Goal: Entertainment & Leisure: Consume media (video, audio)

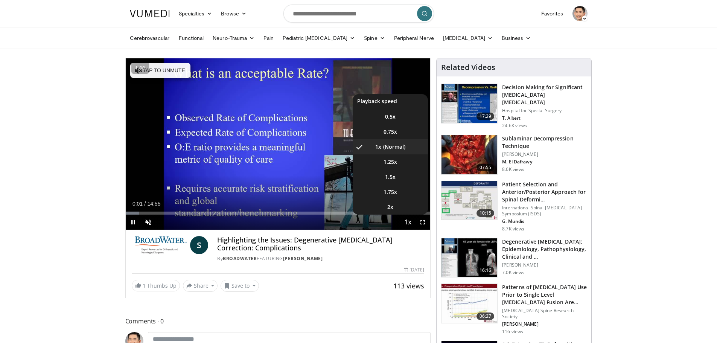
click at [409, 225] on span "Video Player" at bounding box center [408, 222] width 11 height 15
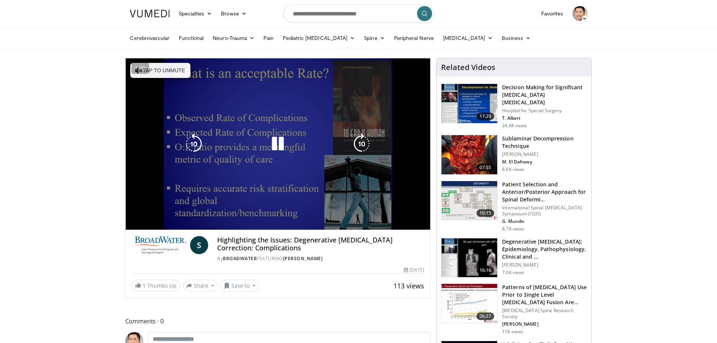
click at [409, 223] on div "10 seconds Tap to unmute" at bounding box center [278, 143] width 305 height 171
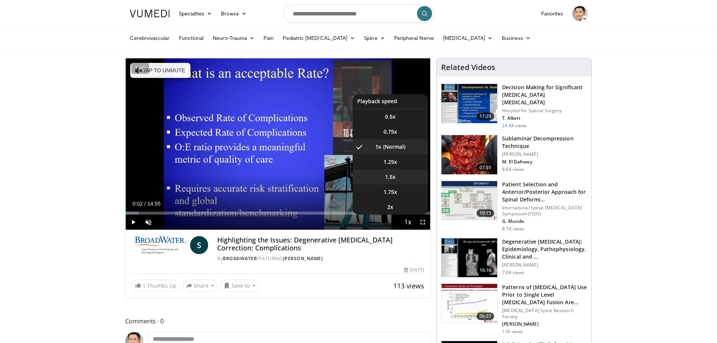
click at [402, 176] on li "1.5x" at bounding box center [390, 176] width 75 height 15
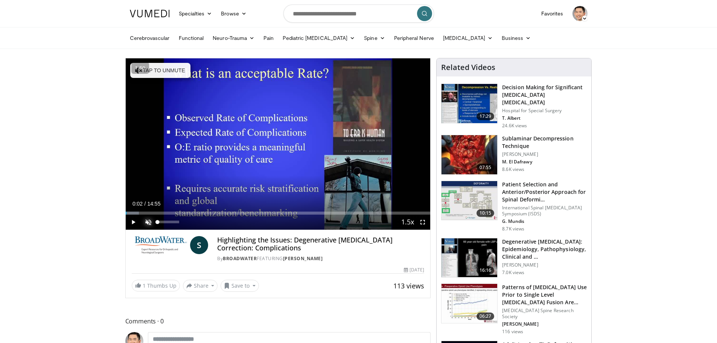
click at [154, 223] on span "Video Player" at bounding box center [148, 222] width 15 height 15
click at [134, 218] on span "Video Player" at bounding box center [133, 222] width 15 height 15
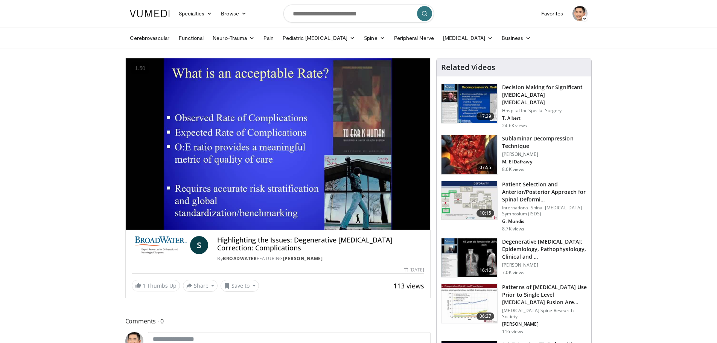
click at [469, 186] on img at bounding box center [470, 200] width 56 height 39
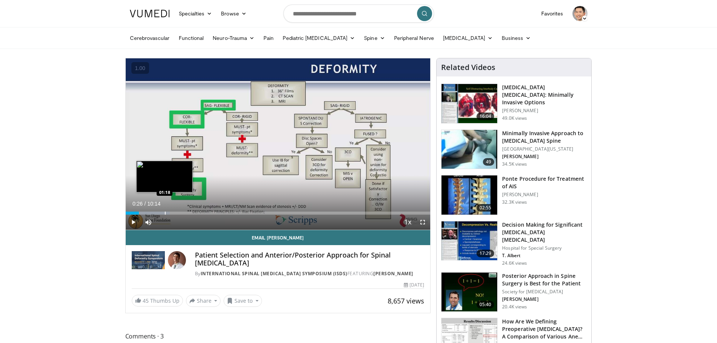
click at [165, 212] on div "Progress Bar" at bounding box center [165, 213] width 1 height 3
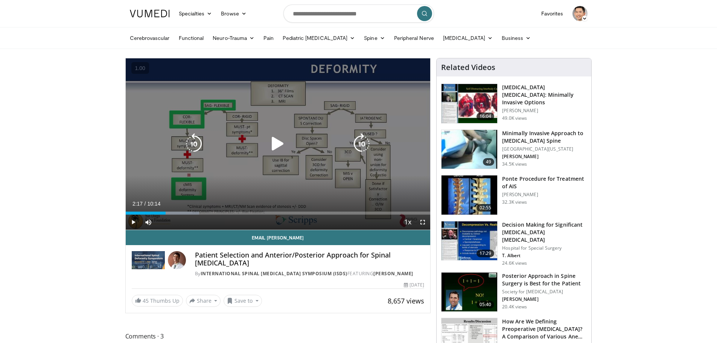
click at [194, 213] on div "Progress Bar" at bounding box center [175, 213] width 49 height 3
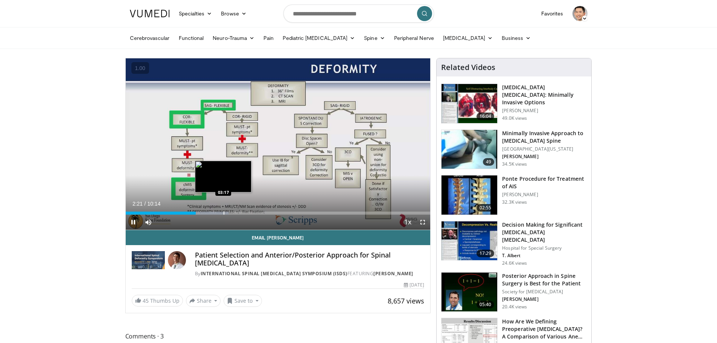
click at [224, 213] on div "Progress Bar" at bounding box center [224, 213] width 1 height 3
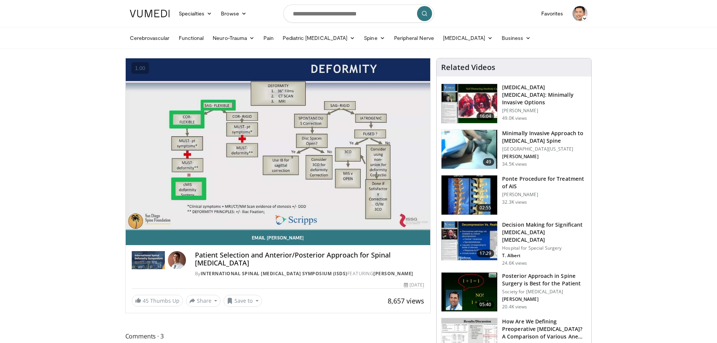
click at [309, 211] on div "10 seconds Tap to unmute" at bounding box center [278, 143] width 305 height 171
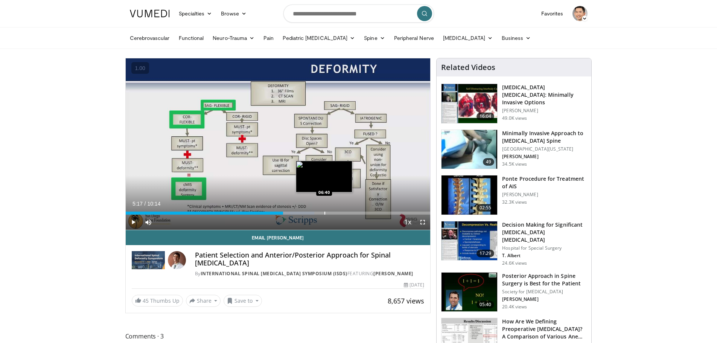
click at [325, 213] on div "Progress Bar" at bounding box center [325, 213] width 1 height 3
click at [131, 220] on span "Video Player" at bounding box center [133, 222] width 15 height 15
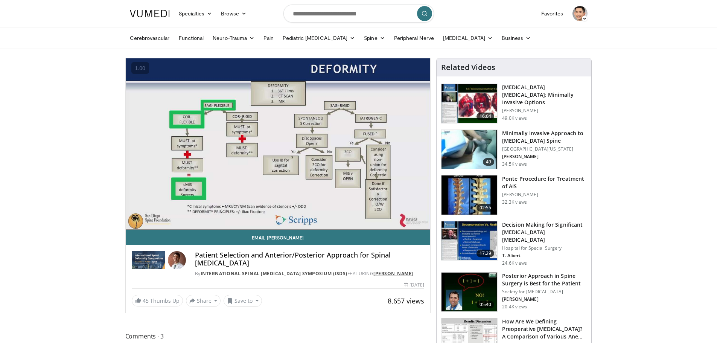
click at [399, 270] on link "[PERSON_NAME]" at bounding box center [394, 273] width 40 height 6
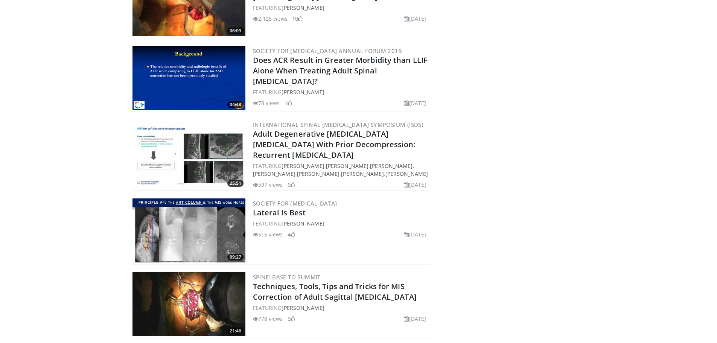
scroll to position [527, 0]
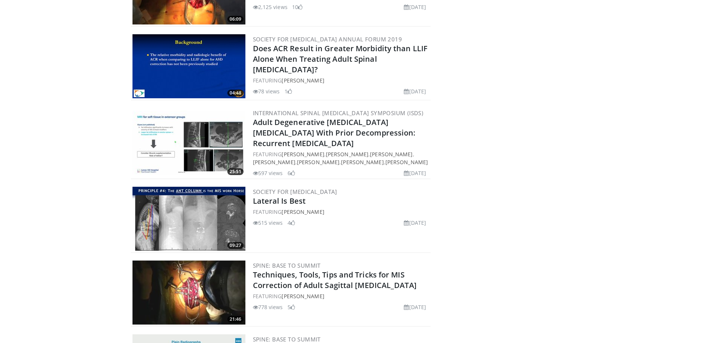
click at [220, 194] on img at bounding box center [189, 219] width 113 height 64
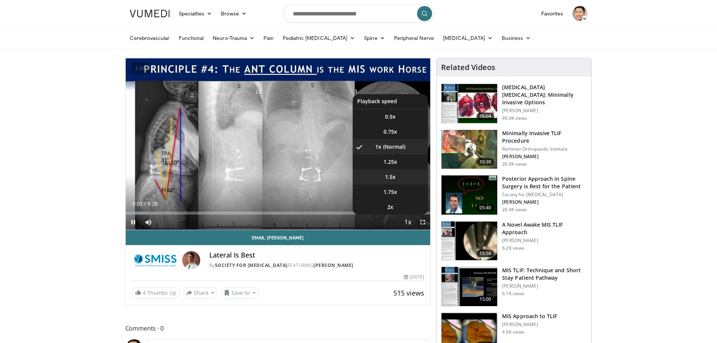
click at [390, 174] on span "1.5x" at bounding box center [390, 177] width 11 height 8
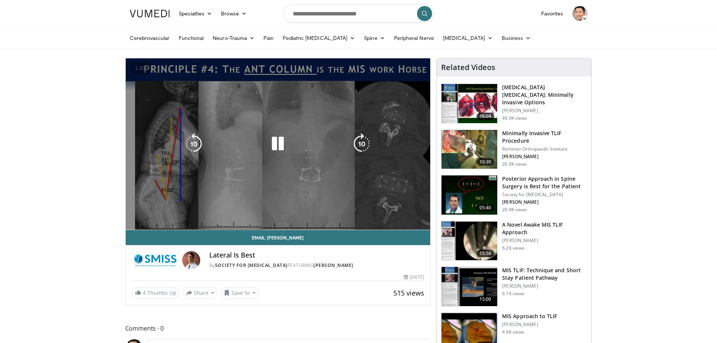
click at [423, 221] on div "10 seconds Tap to unmute" at bounding box center [278, 143] width 305 height 171
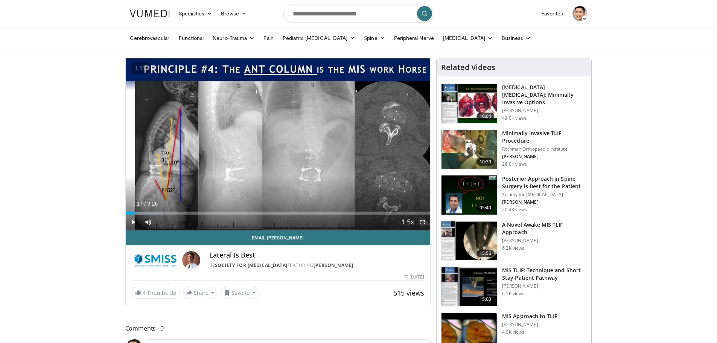
click at [425, 222] on span "Video Player" at bounding box center [422, 222] width 15 height 15
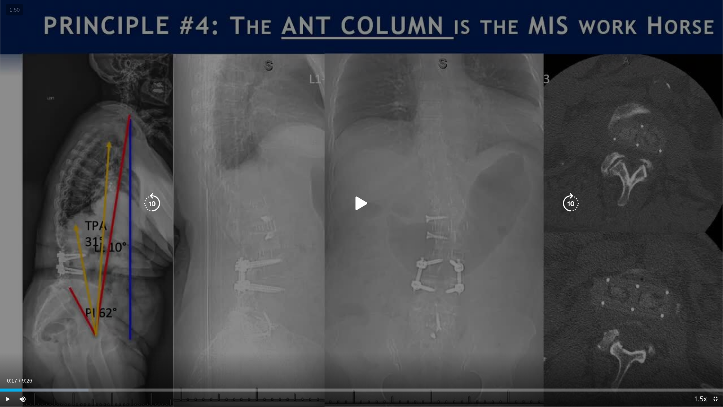
click at [196, 322] on div "10 seconds Tap to unmute" at bounding box center [361, 203] width 723 height 406
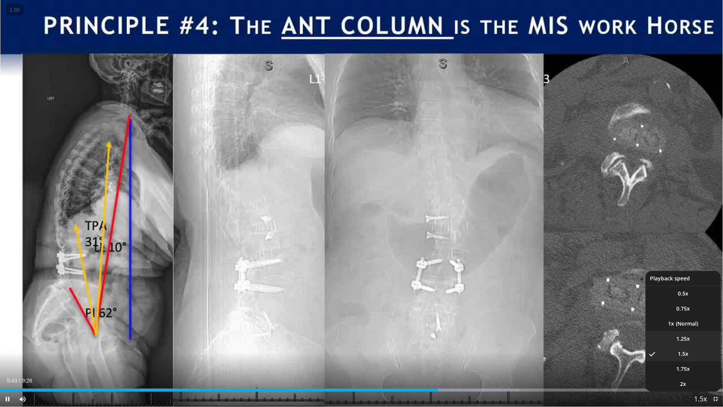
click at [685, 334] on li "1.25x" at bounding box center [682, 338] width 75 height 15
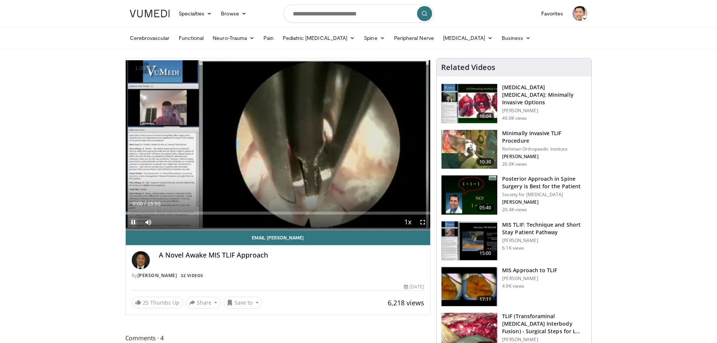
click at [134, 220] on span "Video Player" at bounding box center [133, 222] width 15 height 15
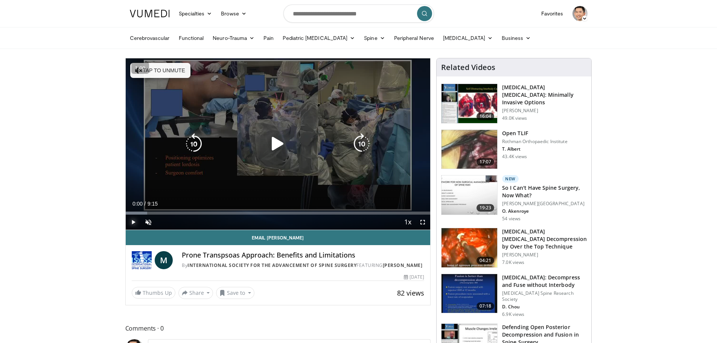
click at [135, 221] on span "Video Player" at bounding box center [133, 222] width 15 height 15
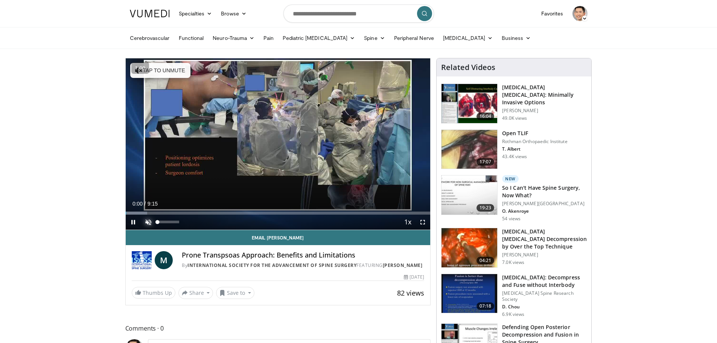
click at [147, 224] on span "Video Player" at bounding box center [148, 222] width 15 height 15
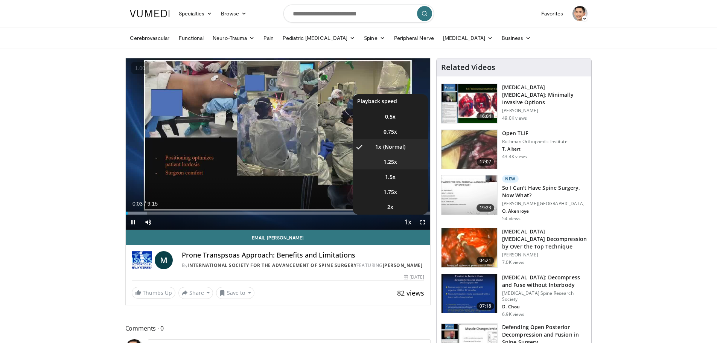
click at [403, 161] on li "1.25x" at bounding box center [390, 161] width 75 height 15
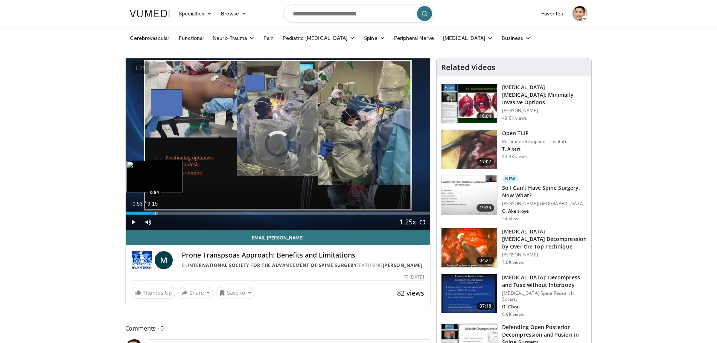
click at [156, 212] on div "Progress Bar" at bounding box center [156, 213] width 1 height 3
click at [184, 213] on div "Progress Bar" at bounding box center [184, 213] width 1 height 3
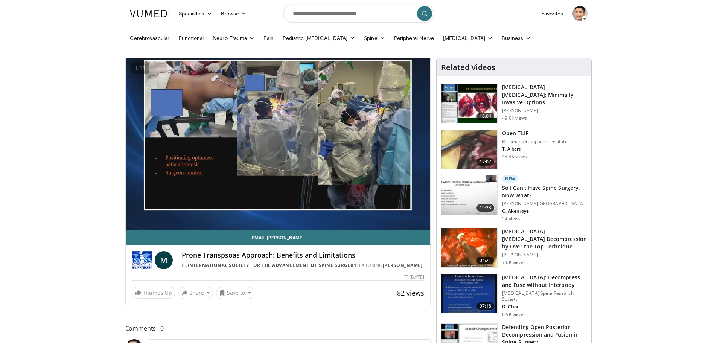
click at [200, 214] on div "10 seconds Tap to unmute" at bounding box center [278, 143] width 305 height 171
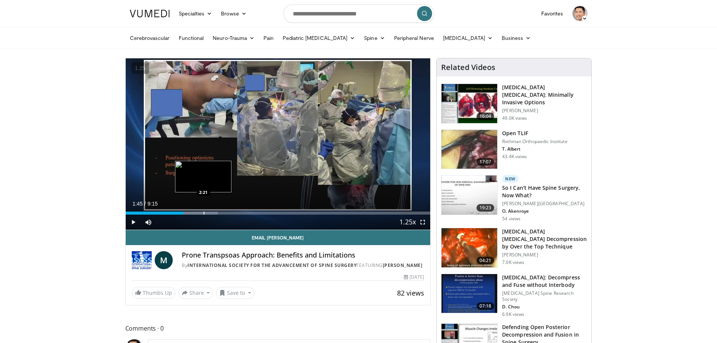
click at [204, 214] on div "Progress Bar" at bounding box center [204, 213] width 1 height 3
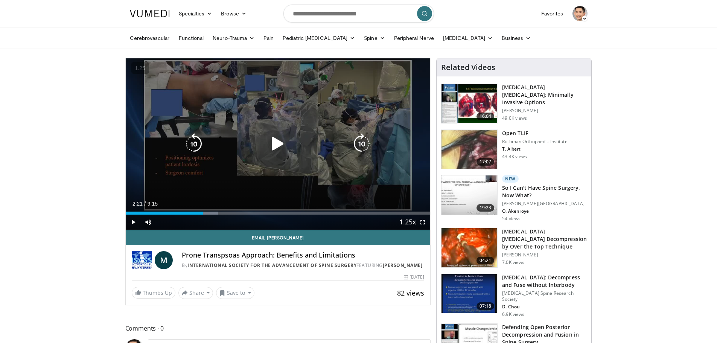
click at [289, 192] on div "10 seconds Tap to unmute" at bounding box center [278, 143] width 305 height 171
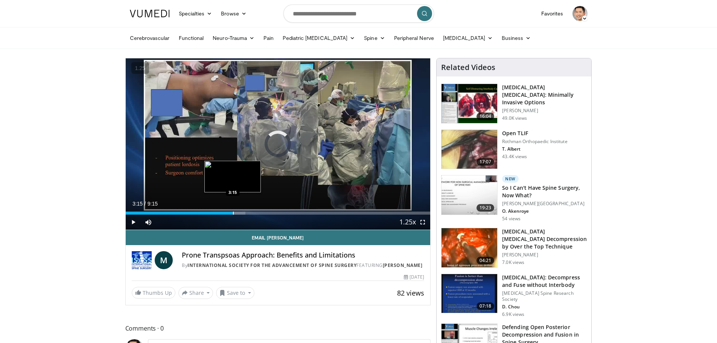
click at [233, 214] on div "Progress Bar" at bounding box center [233, 213] width 1 height 3
click at [264, 213] on div "Progress Bar" at bounding box center [264, 213] width 1 height 3
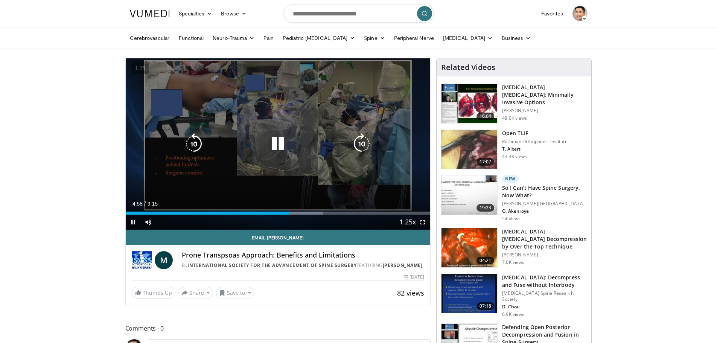
click at [188, 183] on div "10 seconds Tap to unmute" at bounding box center [278, 143] width 305 height 171
click at [172, 186] on div "10 seconds Tap to unmute" at bounding box center [278, 143] width 305 height 171
click at [239, 118] on div "10 seconds Tap to unmute" at bounding box center [278, 143] width 305 height 171
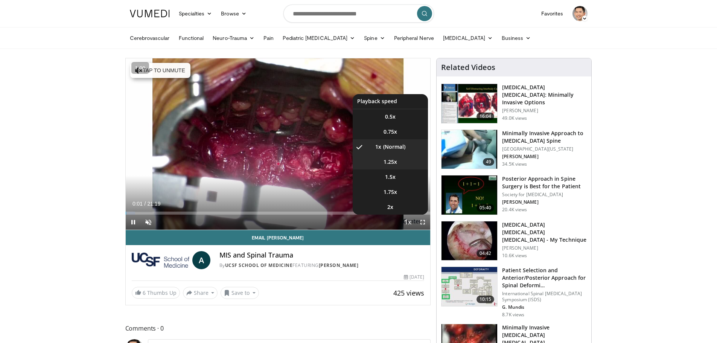
click at [403, 162] on li "1.25x" at bounding box center [390, 161] width 75 height 15
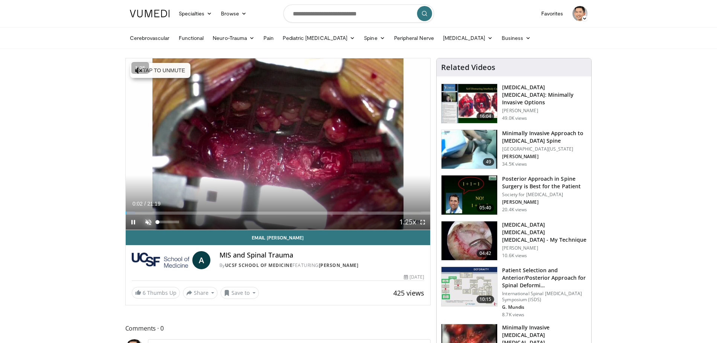
click at [148, 224] on span "Video Player" at bounding box center [148, 222] width 15 height 15
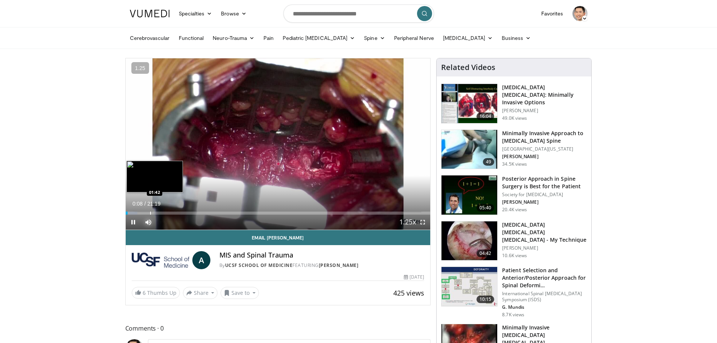
click at [150, 212] on div "Progress Bar" at bounding box center [150, 213] width 1 height 3
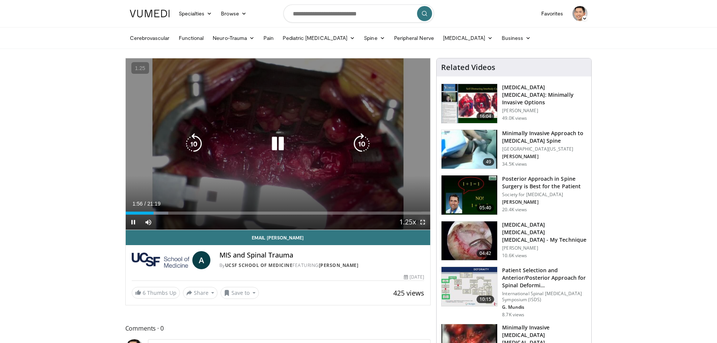
drag, startPoint x: 424, startPoint y: 221, endPoint x: 424, endPoint y: 267, distance: 45.6
click at [424, 221] on span "Video Player" at bounding box center [422, 222] width 15 height 15
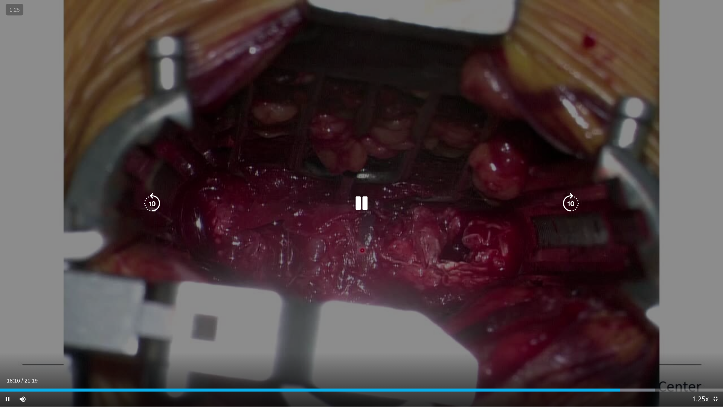
drag, startPoint x: 518, startPoint y: 204, endPoint x: 442, endPoint y: 205, distance: 76.5
drag, startPoint x: 442, startPoint y: 205, endPoint x: 374, endPoint y: 177, distance: 73.8
click at [374, 177] on div "10 seconds Tap to unmute" at bounding box center [361, 203] width 723 height 406
click at [374, 176] on div "10 seconds Tap to unmute" at bounding box center [361, 203] width 723 height 406
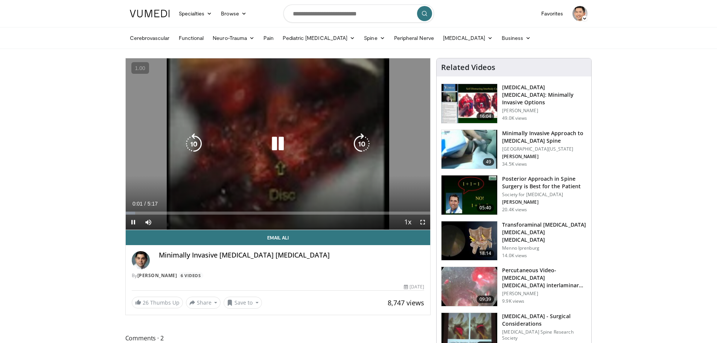
click at [272, 142] on icon "Video Player" at bounding box center [277, 143] width 21 height 21
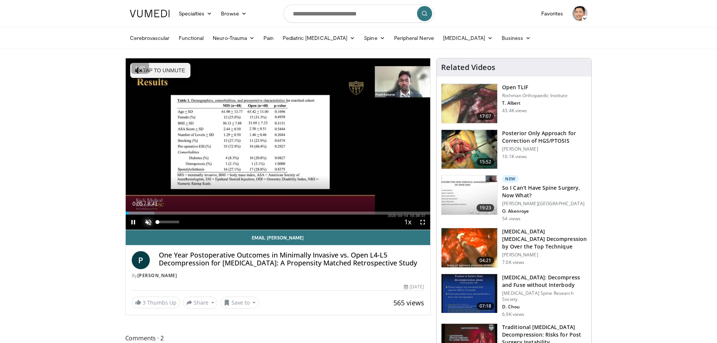
click at [145, 223] on span "Video Player" at bounding box center [148, 222] width 15 height 15
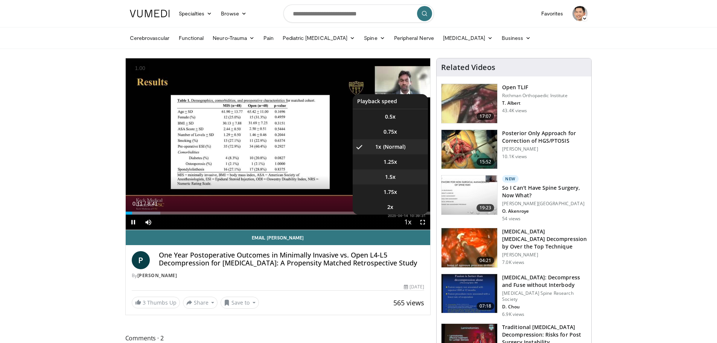
click at [401, 176] on li "1.5x" at bounding box center [390, 176] width 75 height 15
click at [405, 164] on li "1.25x" at bounding box center [390, 161] width 75 height 15
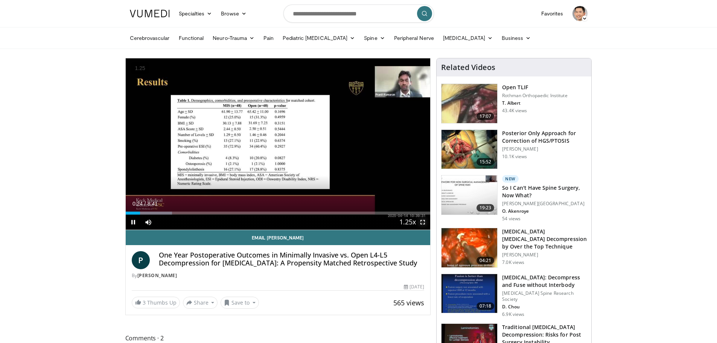
click at [425, 224] on span "Video Player" at bounding box center [422, 222] width 15 height 15
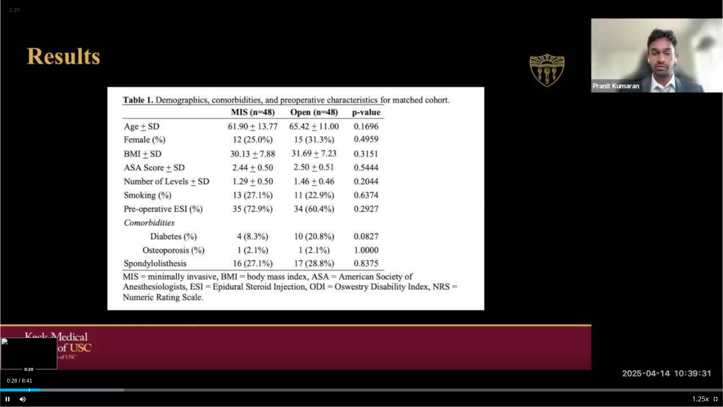
click at [29, 343] on div "Loaded : 17.11% 0:29 0:20" at bounding box center [361, 387] width 723 height 7
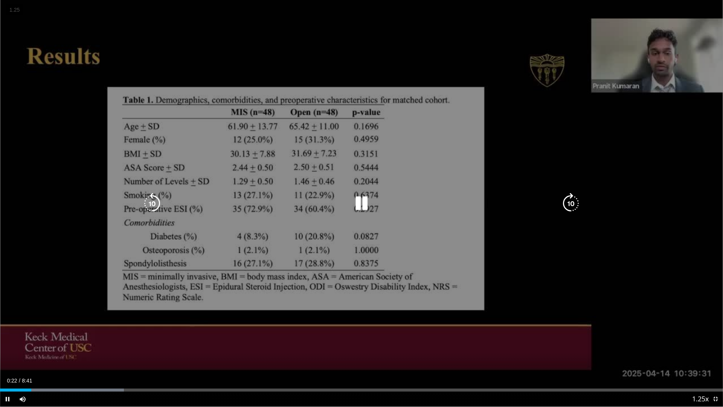
click at [56, 343] on div "10 seconds Tap to unmute" at bounding box center [361, 203] width 723 height 406
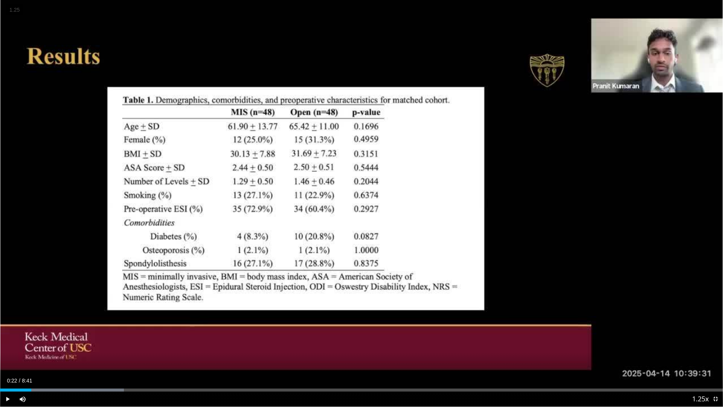
click at [56, 343] on div "10 seconds Tap to unmute" at bounding box center [361, 203] width 723 height 406
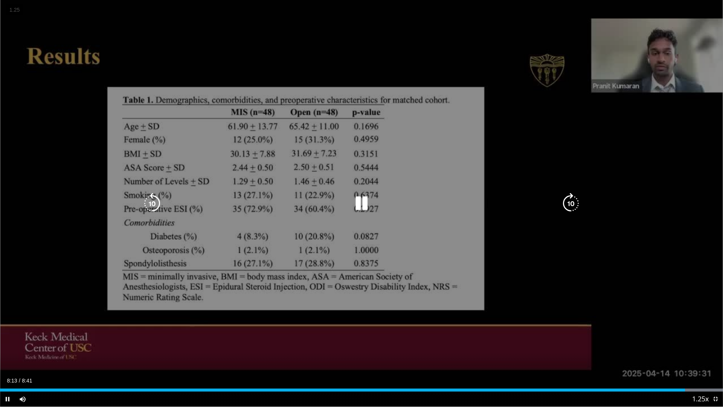
click at [124, 317] on div "10 seconds Tap to unmute" at bounding box center [361, 203] width 723 height 406
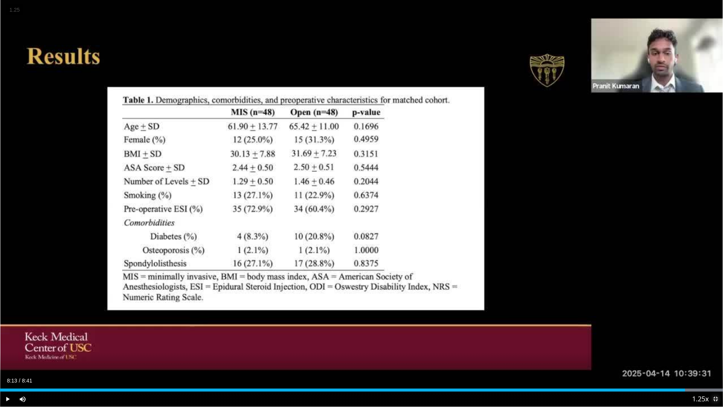
click at [715, 343] on span "Video Player" at bounding box center [715, 398] width 15 height 15
